Goal: Information Seeking & Learning: Learn about a topic

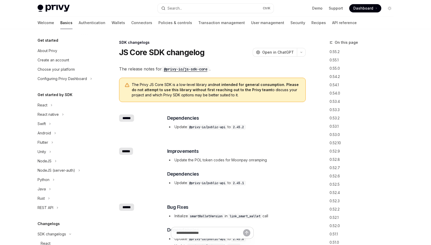
scroll to position [180, 0]
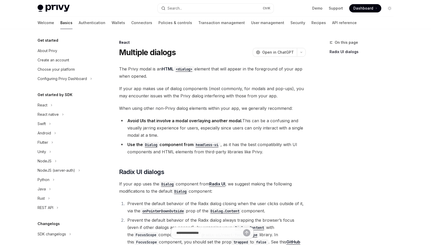
scroll to position [96, 0]
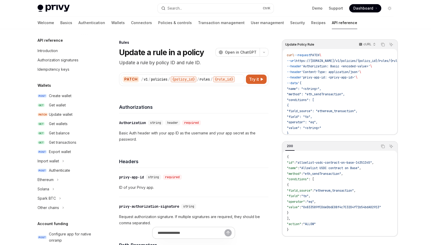
scroll to position [260, 0]
